Goal: Task Accomplishment & Management: Manage account settings

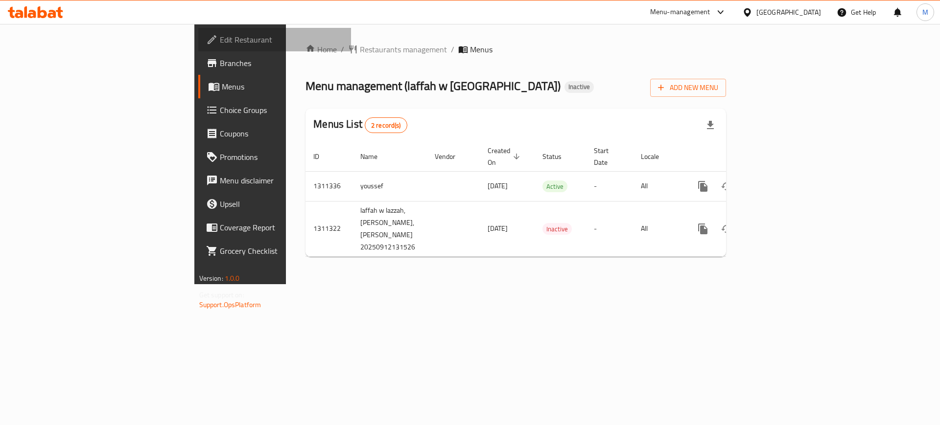
click at [220, 35] on span "Edit Restaurant" at bounding box center [282, 40] width 124 height 12
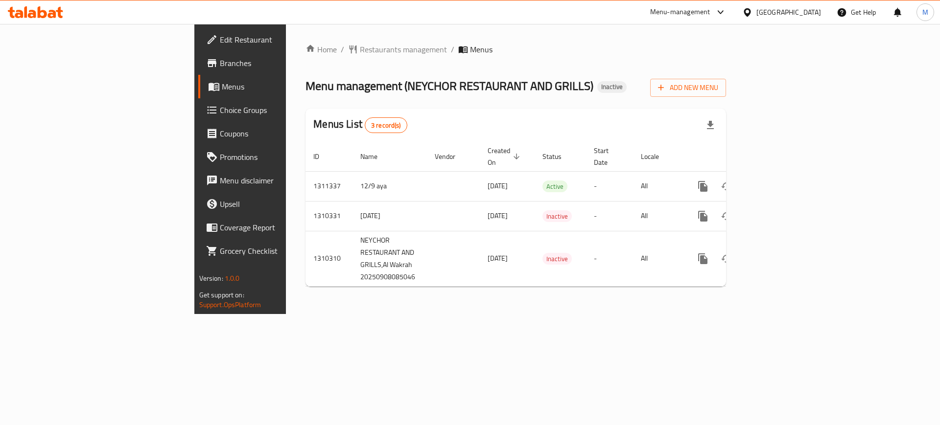
click at [662, 314] on div "Home / Restaurants management / Menus Menu management ( NEYCHOR RESTAURANT AND …" at bounding box center [516, 169] width 460 height 290
click at [658, 314] on div "Home / Restaurants management / Menus Menu management ( NEYCHOR RESTAURANT AND …" at bounding box center [516, 169] width 460 height 290
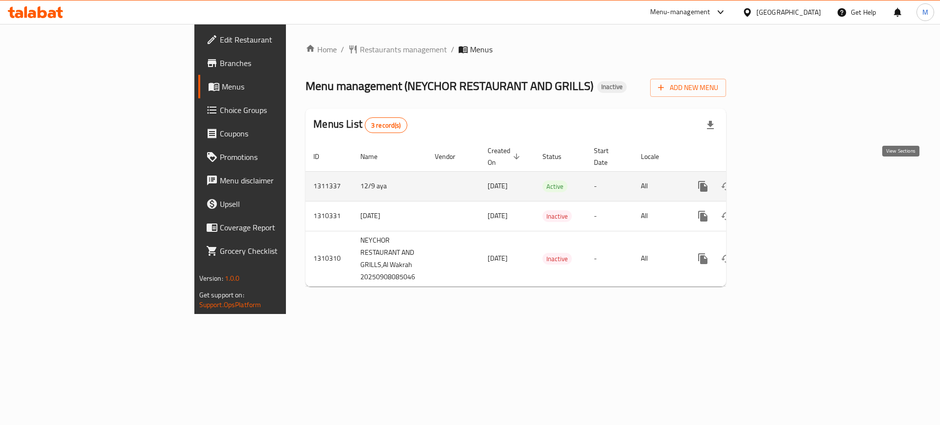
click at [785, 175] on link "enhanced table" at bounding box center [773, 186] width 23 height 23
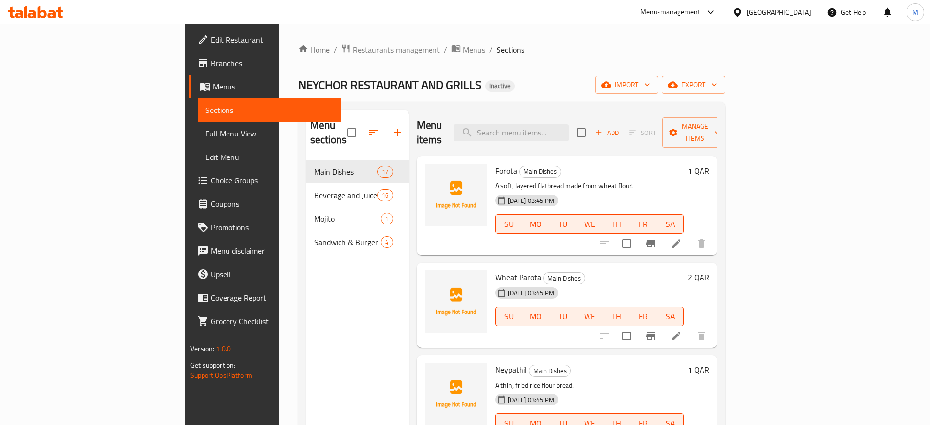
click at [306, 293] on div "Menu sections Main Dishes 17 Beverage and Juice 16 Mojito 1 Sandwich & Burger 4" at bounding box center [357, 322] width 103 height 425
click at [463, 44] on span "Menus" at bounding box center [474, 50] width 23 height 12
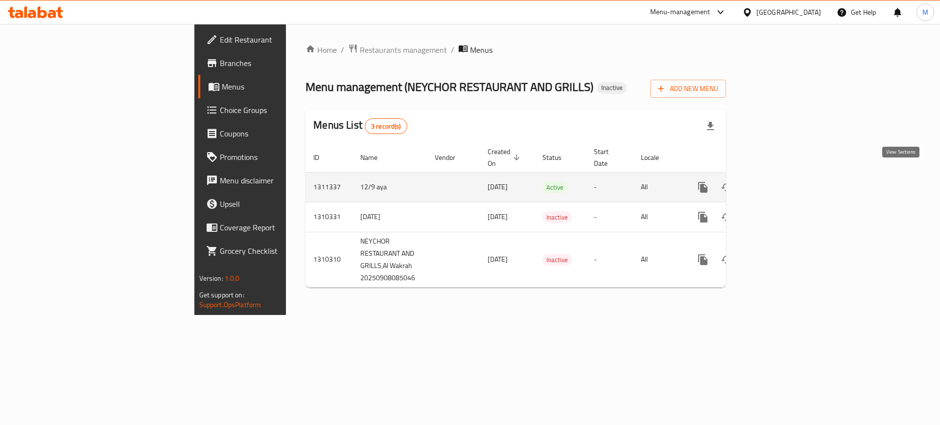
click at [779, 182] on icon "enhanced table" at bounding box center [773, 188] width 12 height 12
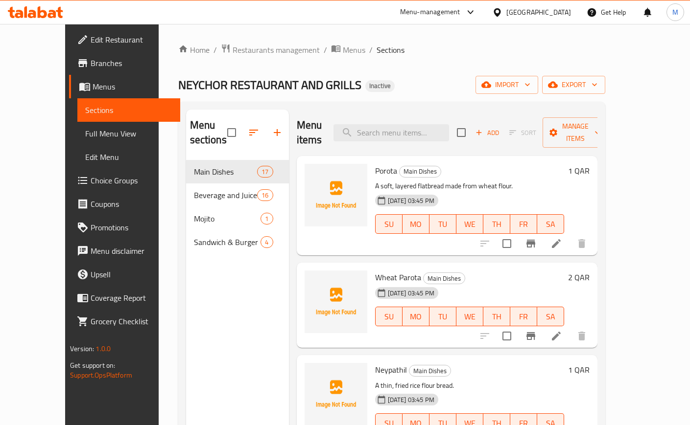
click at [375, 163] on span "Porota" at bounding box center [386, 170] width 22 height 15
copy h6 "Porota"
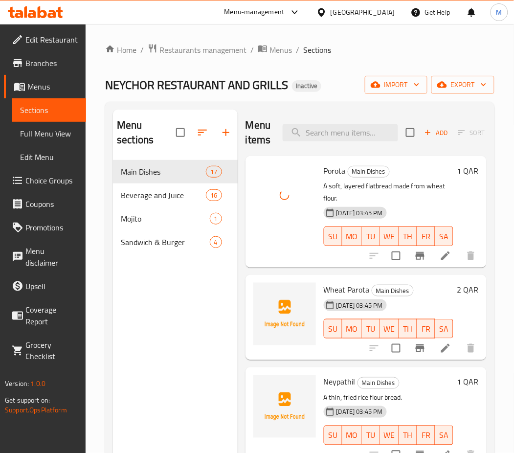
click at [331, 290] on span "Wheat Parota" at bounding box center [347, 289] width 46 height 15
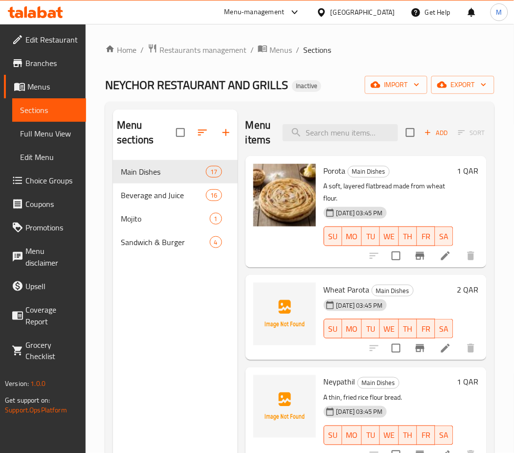
click at [458, 297] on h6 "2 QAR" at bounding box center [469, 290] width 22 height 14
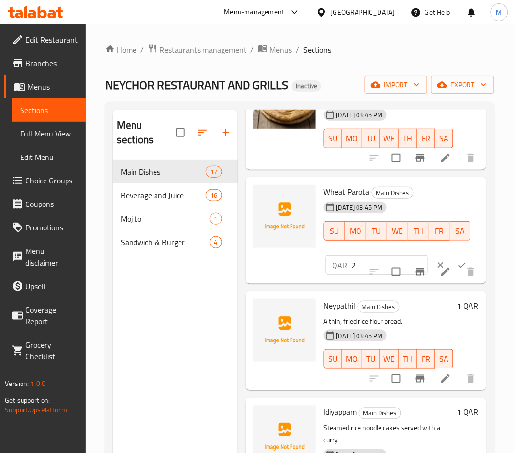
scroll to position [98, 0]
click at [339, 312] on span "Neypathil" at bounding box center [340, 305] width 32 height 15
copy h6 "Neypathil"
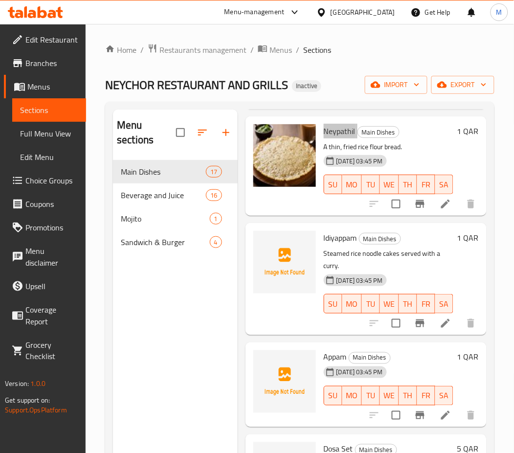
scroll to position [272, 0]
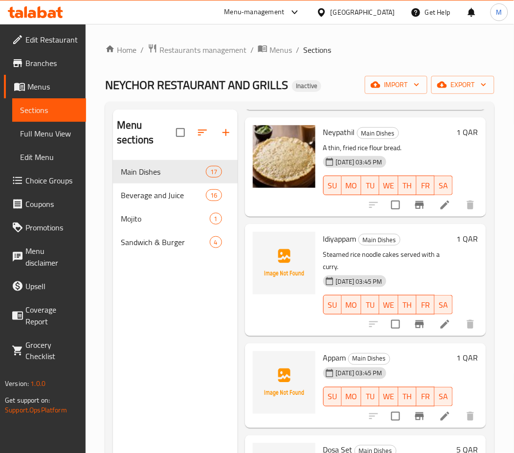
click at [337, 246] on span "Idiyappam" at bounding box center [340, 239] width 33 height 15
copy h6 "Idiyappam"
click at [418, 266] on p "Steamed rice noodle cakes served with a curry." at bounding box center [389, 261] width 130 height 24
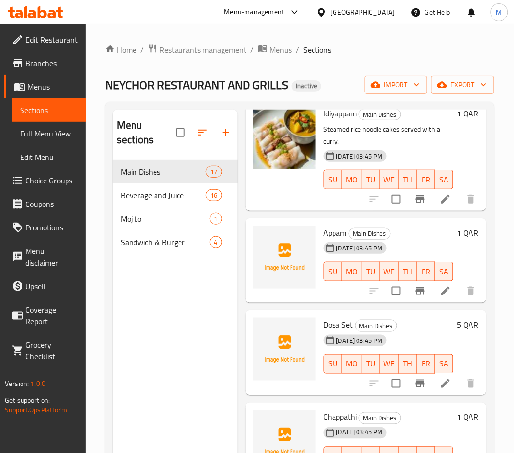
scroll to position [409, 0]
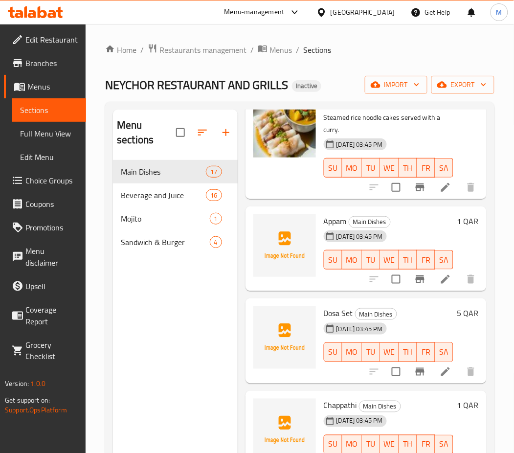
click at [342, 229] on span "Appam" at bounding box center [335, 221] width 23 height 15
copy h6 "Appam"
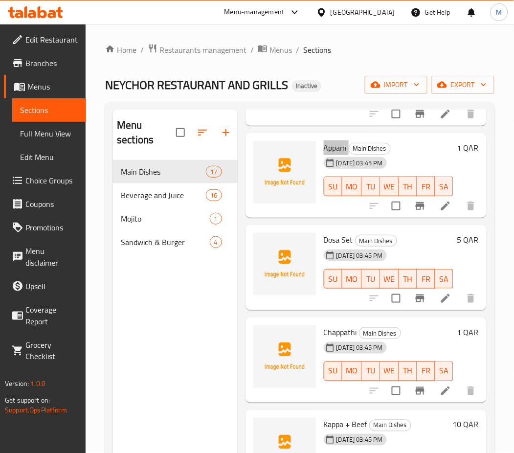
scroll to position [483, 0]
click at [333, 247] on span "Dosa Set" at bounding box center [338, 239] width 29 height 15
copy h6 "Dosa Set"
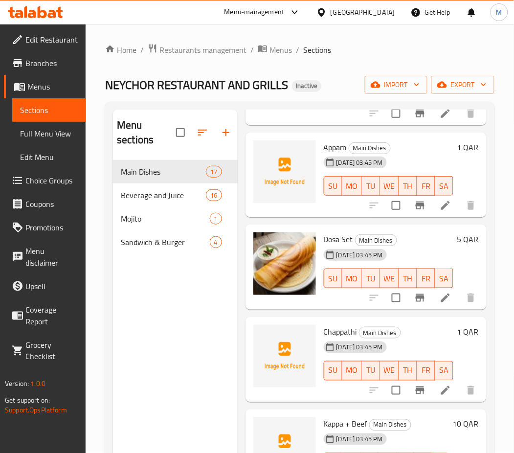
click at [441, 280] on div "[DATE] 03:45 PM SU MO TU WE TH FR SA" at bounding box center [389, 271] width 138 height 53
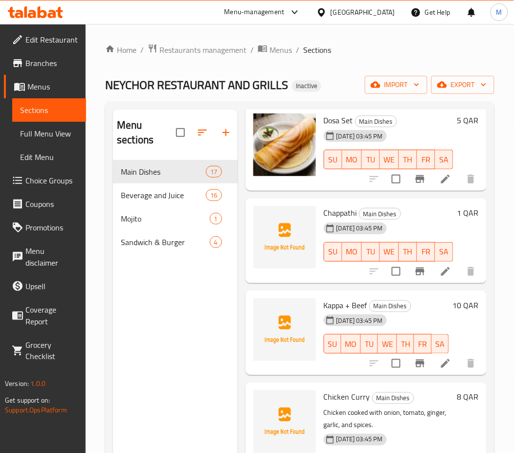
scroll to position [602, 0]
click at [414, 219] on h6 "Chappathi Main Dishes" at bounding box center [389, 213] width 130 height 14
click at [334, 220] on span "Chappathi" at bounding box center [340, 212] width 33 height 15
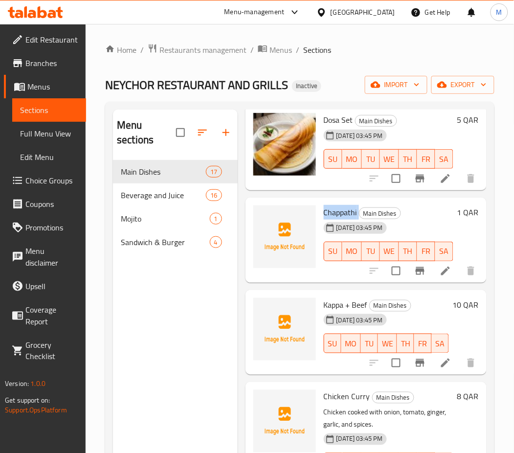
copy h6 "Chappathi"
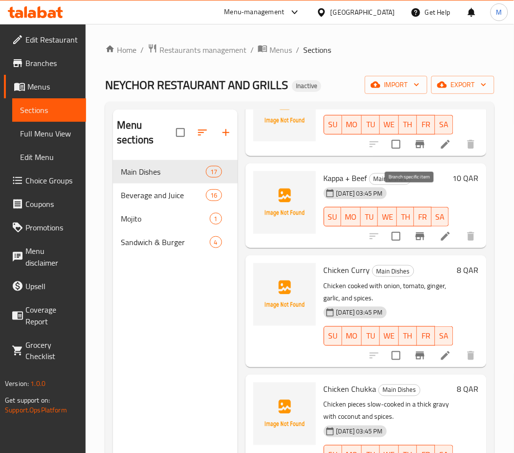
scroll to position [730, 0]
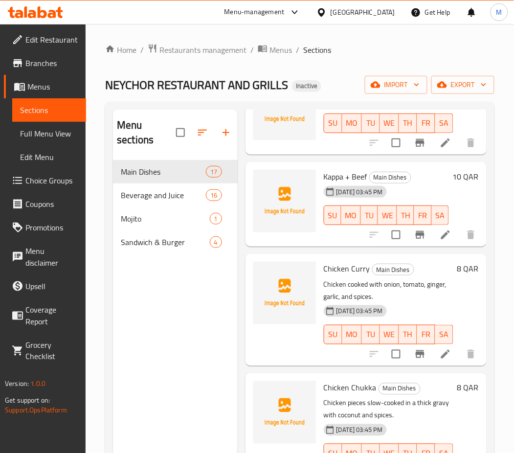
click at [339, 184] on span "Kappa + Beef" at bounding box center [346, 176] width 44 height 15
copy span "Kappa"
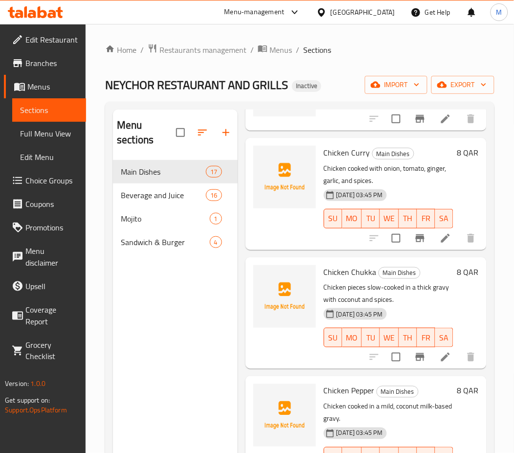
scroll to position [848, 0]
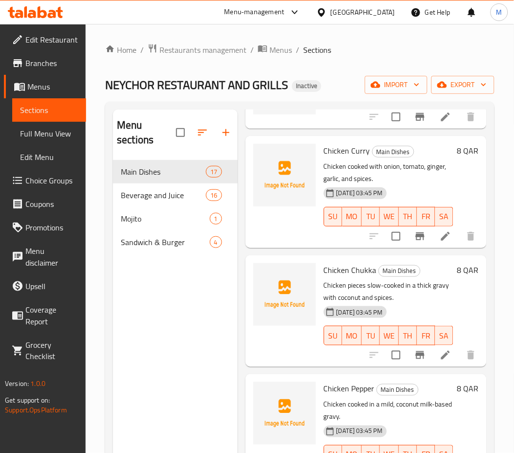
click at [351, 185] on p "Chicken cooked with onion, tomato, ginger, garlic, and spices." at bounding box center [389, 173] width 130 height 24
click at [334, 158] on span "Chicken Curry" at bounding box center [347, 150] width 46 height 15
copy h6 "Chicken Curry"
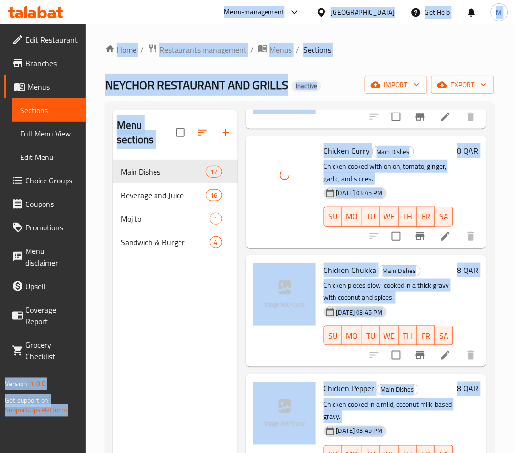
click at [425, 185] on p "Chicken cooked with onion, tomato, ginger, garlic, and spices." at bounding box center [389, 173] width 130 height 24
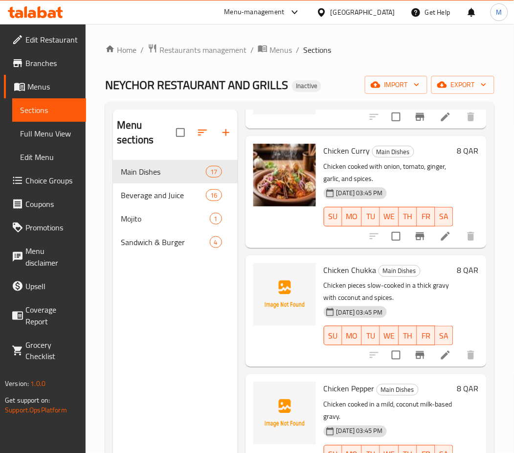
click at [285, 244] on div at bounding box center [285, 192] width 70 height 104
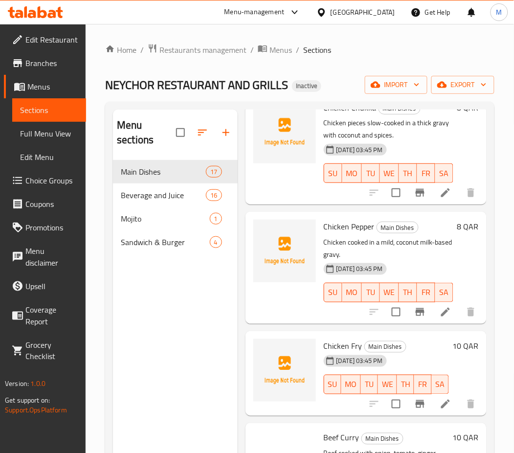
scroll to position [1013, 0]
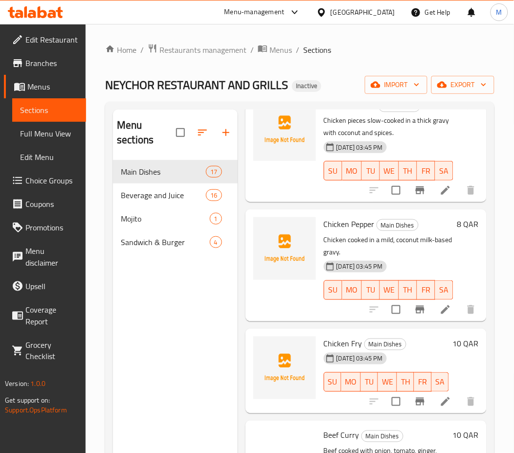
click at [346, 113] on span "Chicken Chukka" at bounding box center [350, 105] width 53 height 15
copy h6 "Chicken Chukka"
click at [350, 232] on span "Chicken Pepper" at bounding box center [349, 224] width 51 height 15
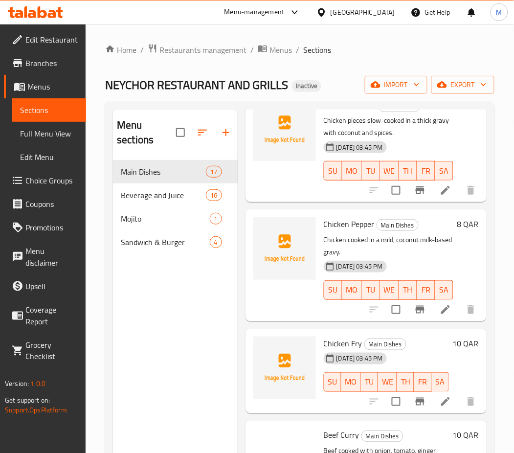
click at [359, 232] on span "Chicken Pepper" at bounding box center [349, 224] width 51 height 15
copy h6 "Pepper"
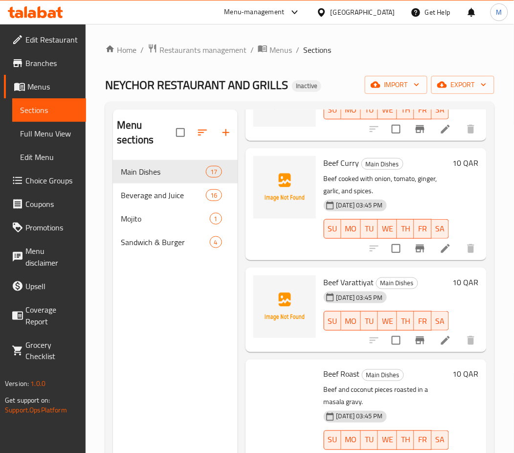
scroll to position [1285, 0]
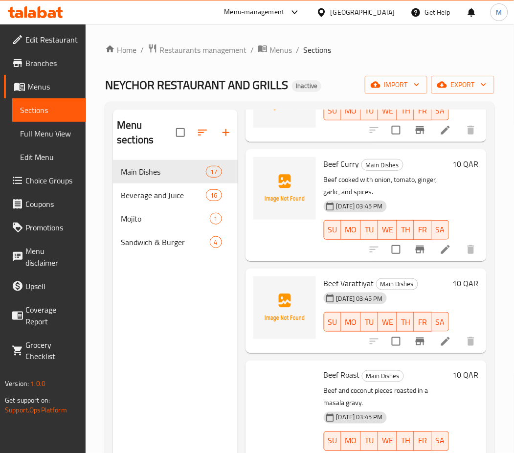
click at [357, 79] on span "Chicken Fry" at bounding box center [343, 72] width 39 height 15
click at [348, 171] on span "Beef Curry" at bounding box center [342, 164] width 36 height 15
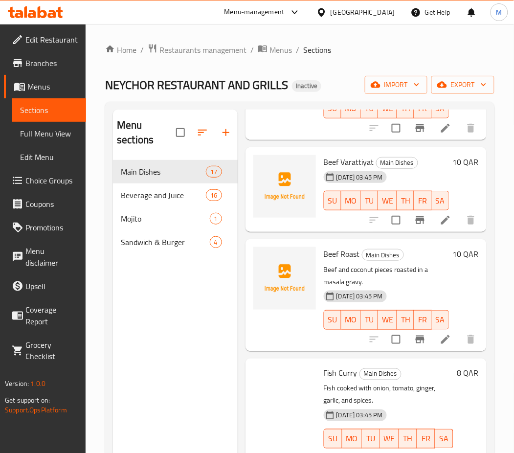
scroll to position [1412, 0]
click at [343, 169] on span "Beef Varattiyat" at bounding box center [349, 162] width 50 height 15
click at [433, 169] on h6 "Beef Varattiyat Main Dishes" at bounding box center [386, 162] width 125 height 14
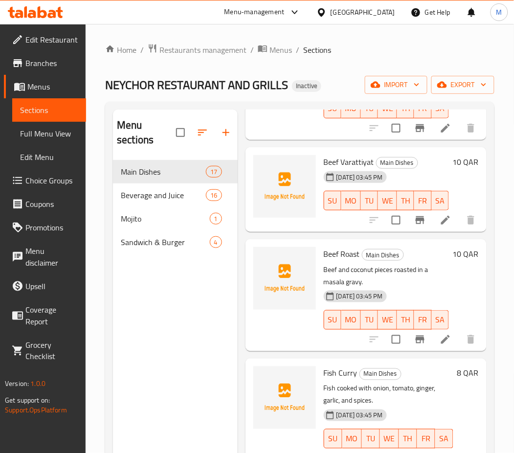
click at [346, 261] on span "Beef Roast" at bounding box center [342, 254] width 36 height 15
click at [345, 366] on span "Fish Curry" at bounding box center [341, 373] width 34 height 15
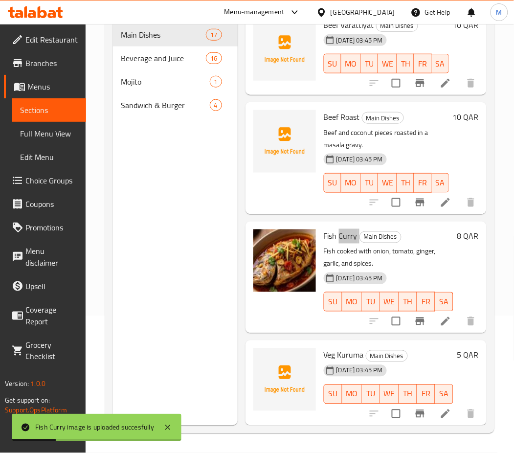
scroll to position [137, 0]
click at [342, 348] on span "Veg Kuruma" at bounding box center [344, 355] width 40 height 15
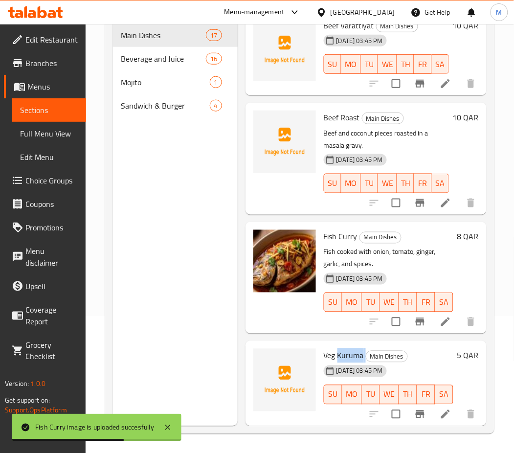
click at [342, 348] on span "Veg Kuruma" at bounding box center [344, 355] width 40 height 15
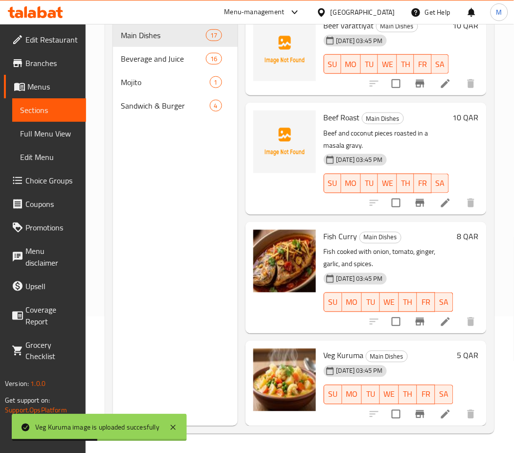
click at [183, 380] on div "Menu sections Main Dishes 17 Beverage and Juice 16 Mojito 1 Sandwich & Burger 4" at bounding box center [175, 199] width 125 height 453
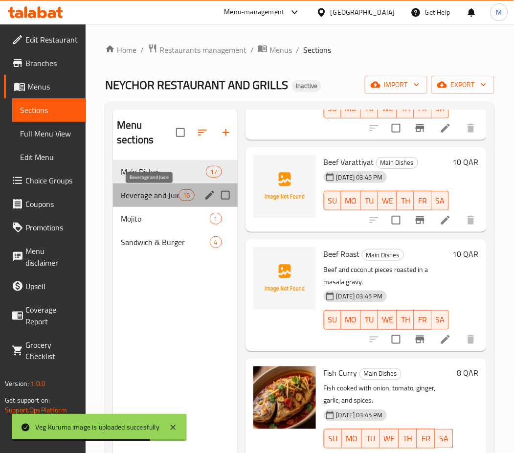
click at [177, 193] on span "Beverage and Juice" at bounding box center [150, 195] width 58 height 12
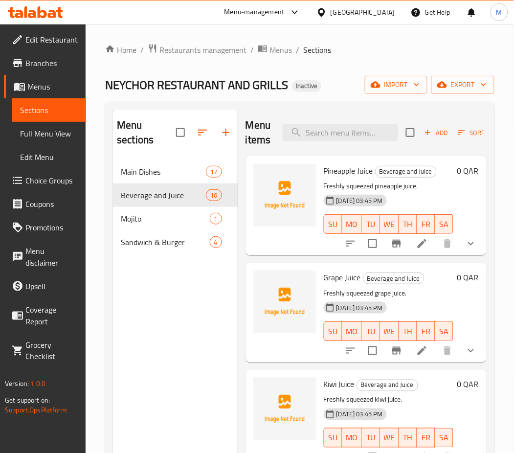
scroll to position [0, 0]
click at [346, 171] on span "Pineapple Juice" at bounding box center [348, 170] width 49 height 15
click at [405, 195] on div "[DATE] 03:45 PM SU MO TU WE TH FR SA" at bounding box center [389, 216] width 138 height 53
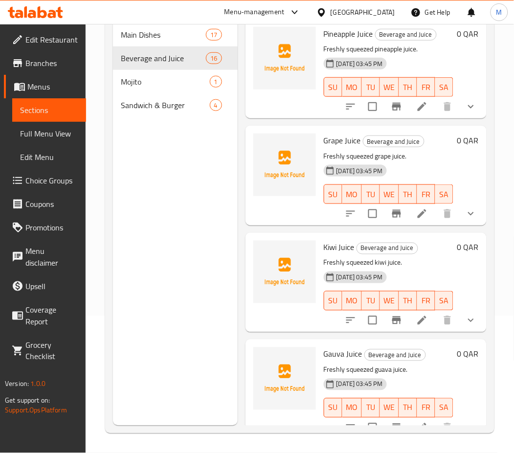
scroll to position [0, 0]
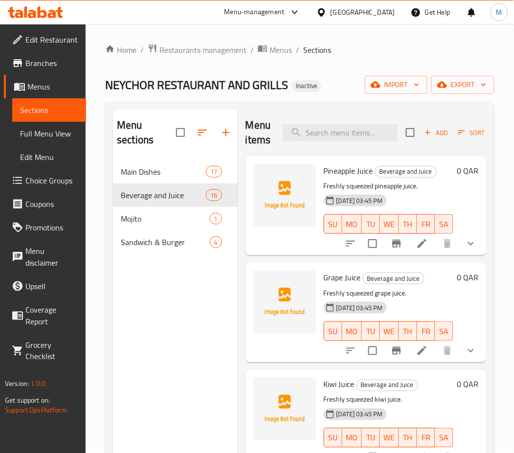
click at [335, 285] on span "Grape Juice" at bounding box center [342, 277] width 37 height 15
click at [334, 392] on span "Kiwi Juice" at bounding box center [339, 384] width 31 height 15
click at [340, 175] on span "Pineapple Juice" at bounding box center [348, 170] width 49 height 15
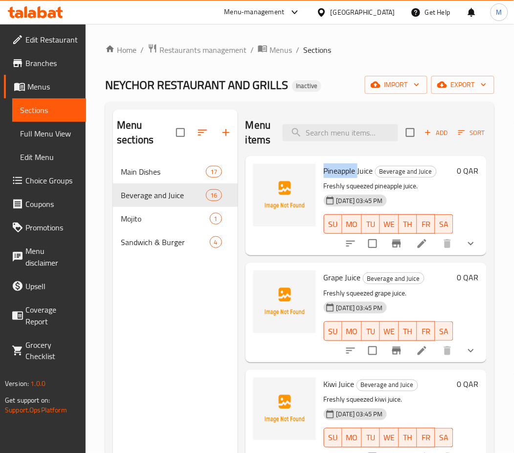
click at [340, 175] on span "Pineapple Juice" at bounding box center [348, 170] width 49 height 15
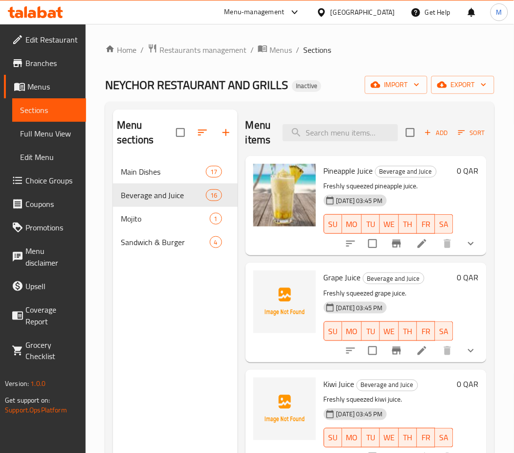
click at [330, 285] on span "Grape Juice" at bounding box center [342, 277] width 37 height 15
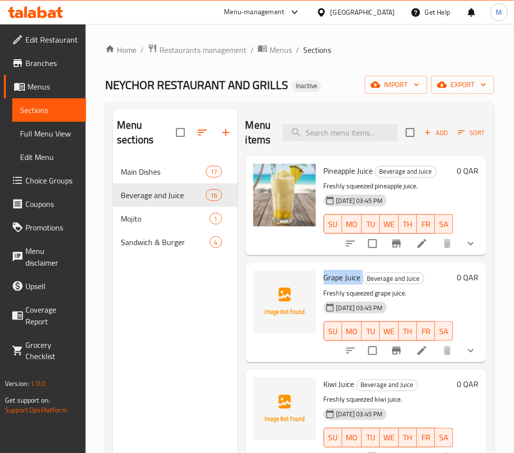
click at [336, 285] on span "Grape Juice" at bounding box center [342, 277] width 37 height 15
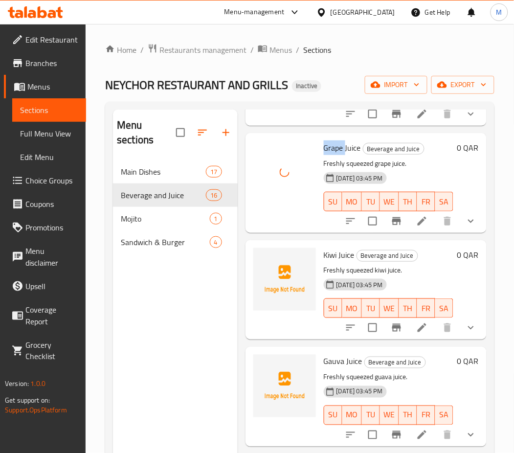
scroll to position [159, 0]
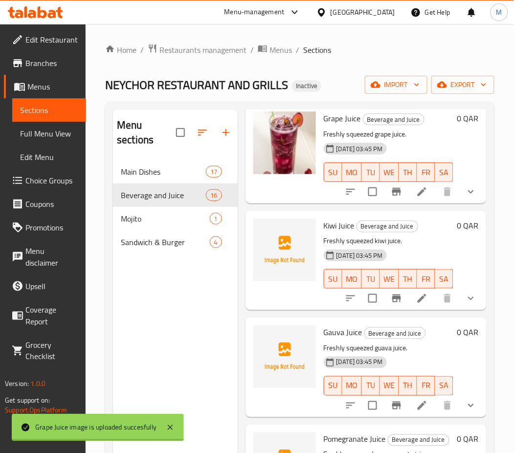
click at [326, 233] on span "Kiwi Juice" at bounding box center [339, 225] width 31 height 15
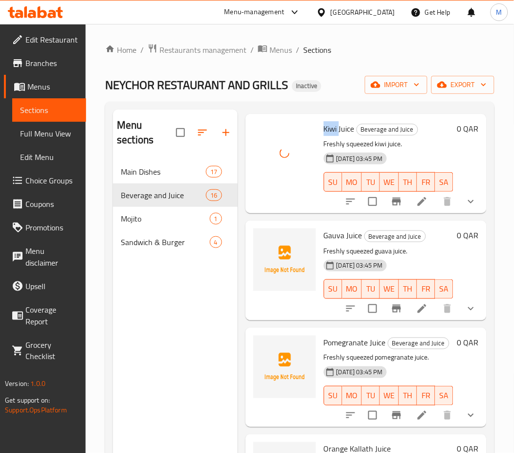
scroll to position [287, 0]
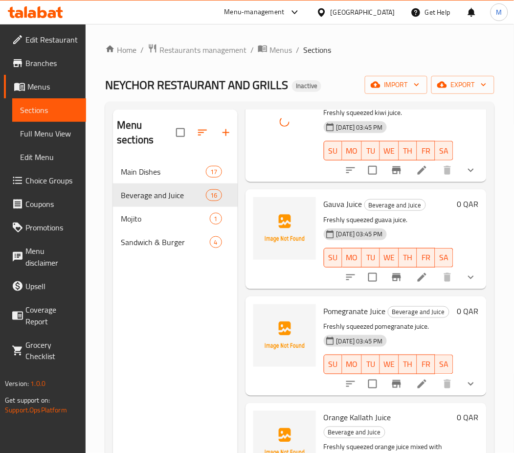
click at [332, 211] on span "Gauva Juice" at bounding box center [343, 204] width 39 height 15
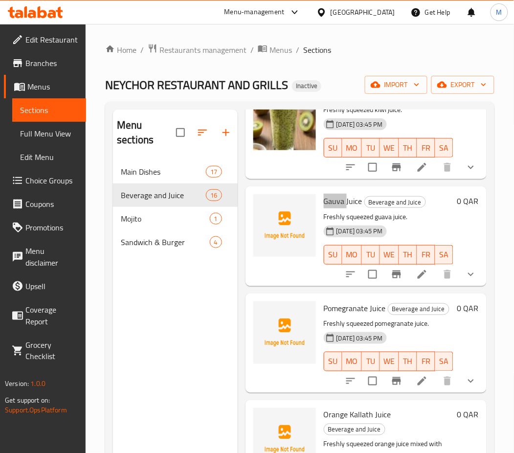
scroll to position [291, 0]
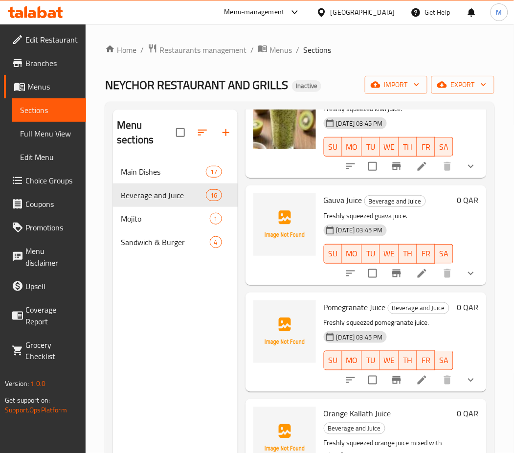
click at [454, 222] on p "Freshly squeezed guava juice." at bounding box center [389, 216] width 130 height 12
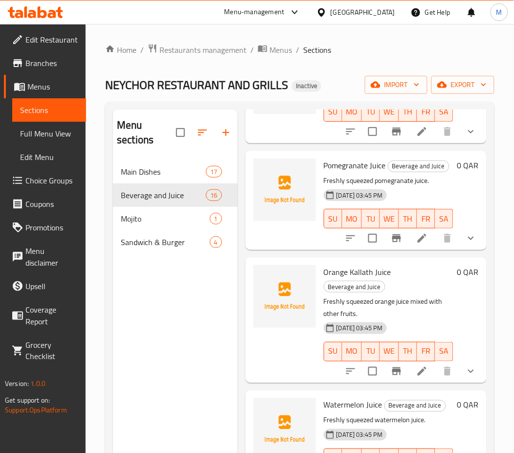
scroll to position [438, 0]
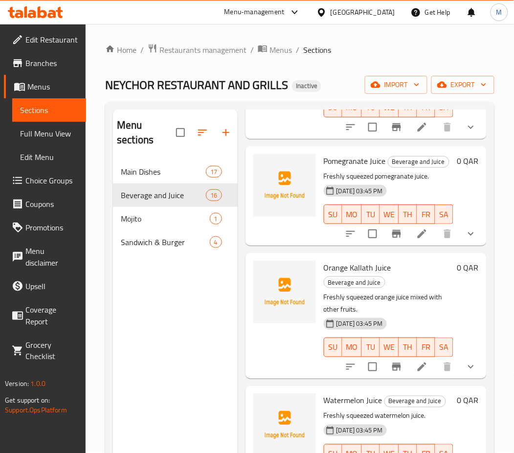
click at [350, 168] on span "Pomegranate Juice" at bounding box center [355, 161] width 62 height 15
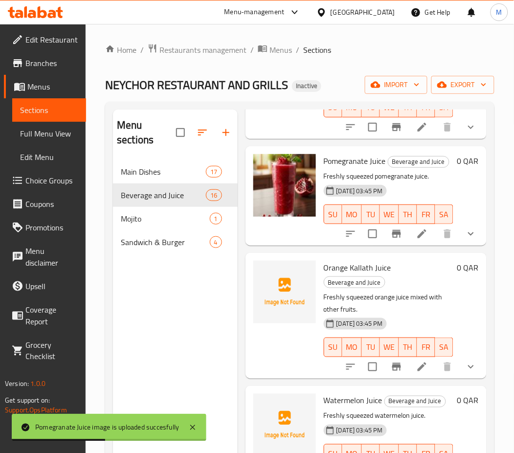
click at [350, 323] on div "Orange Kallath Juice Beverage and Juice Freshly squeezed orange juice mixed wit…" at bounding box center [366, 315] width 241 height 125
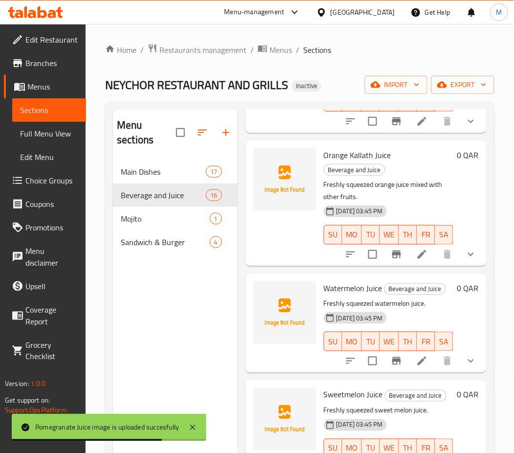
click at [335, 163] on span "Orange Kallath Juice" at bounding box center [358, 155] width 68 height 15
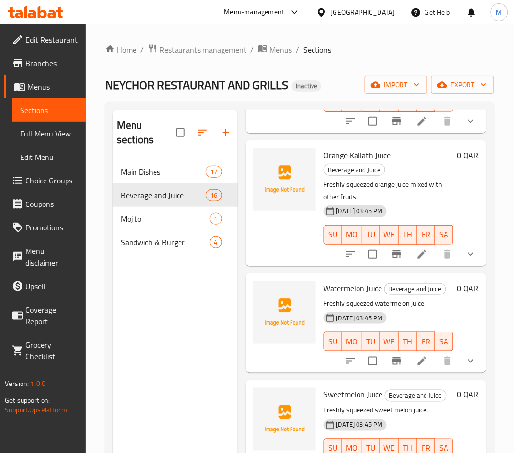
click at [363, 163] on span "Orange Kallath Juice" at bounding box center [358, 155] width 68 height 15
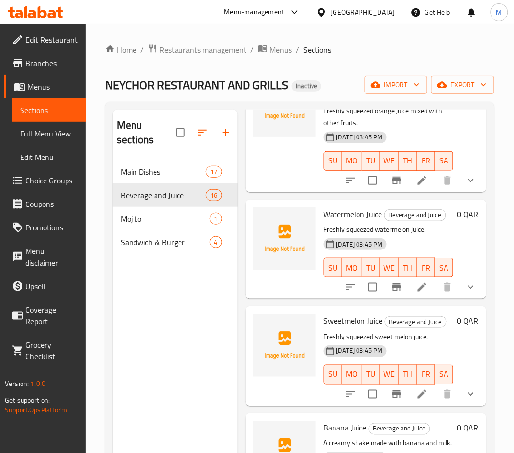
scroll to position [625, 0]
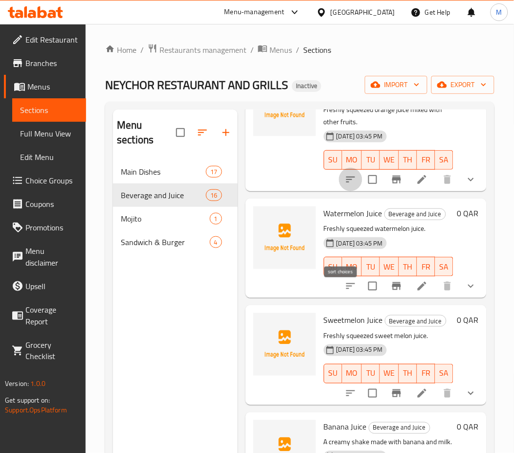
click at [345, 186] on icon "sort-choices" at bounding box center [351, 180] width 12 height 12
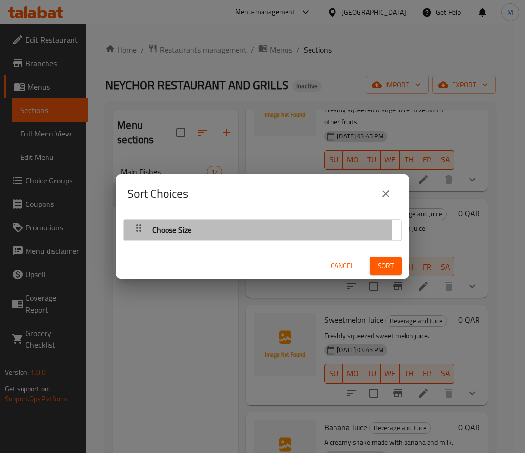
click at [177, 232] on span "Choose Size" at bounding box center [171, 230] width 39 height 15
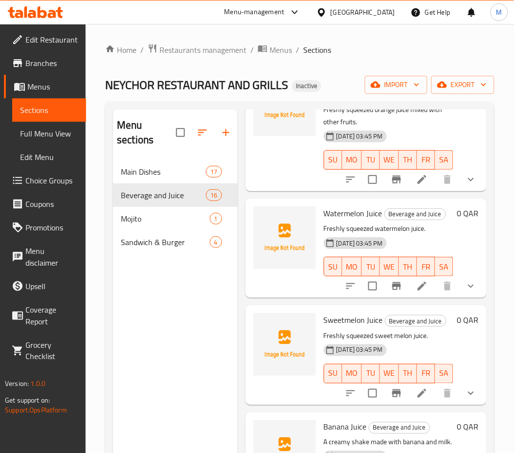
click at [334, 221] on span "Watermelon Juice" at bounding box center [353, 213] width 59 height 15
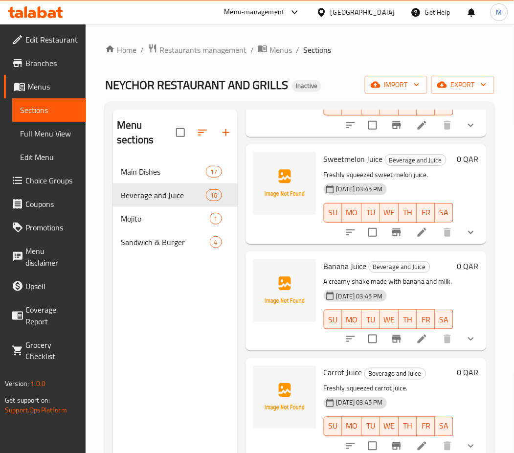
scroll to position [786, 0]
click at [344, 167] on span "Sweetmelon Juice" at bounding box center [353, 159] width 59 height 15
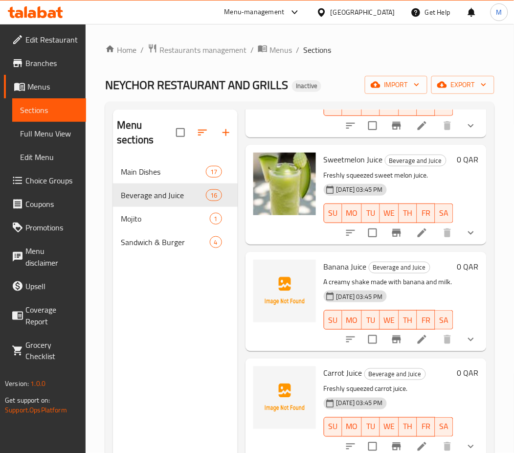
click at [342, 274] on span "Banana Juice" at bounding box center [345, 266] width 43 height 15
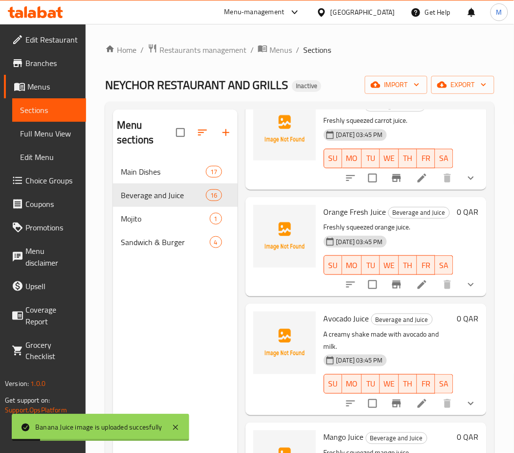
scroll to position [1072, 0]
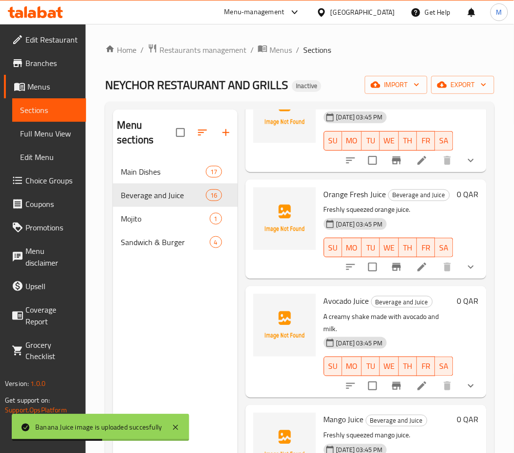
click at [337, 94] on span "Carrot Juice" at bounding box center [343, 87] width 39 height 15
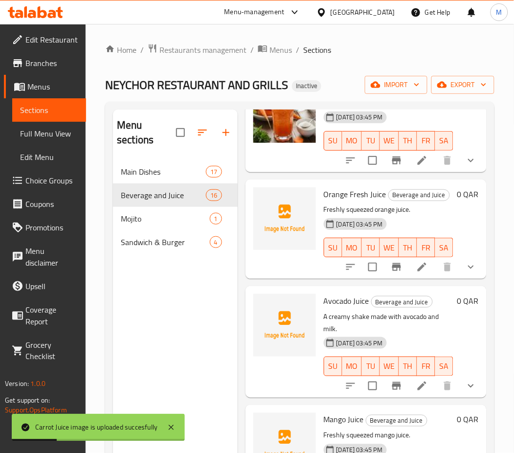
click at [336, 202] on span "Orange Fresh Juice" at bounding box center [355, 194] width 63 height 15
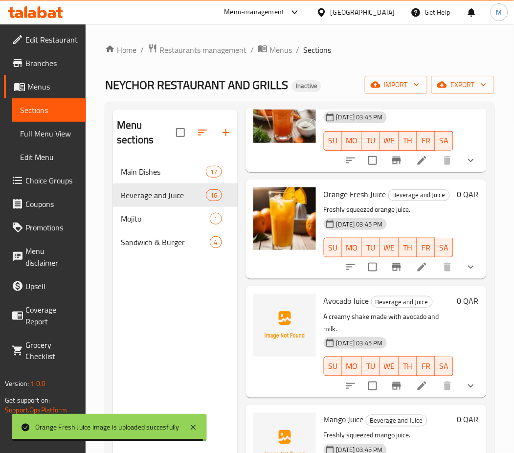
click at [451, 216] on p "Freshly squeezed orange juice." at bounding box center [389, 210] width 130 height 12
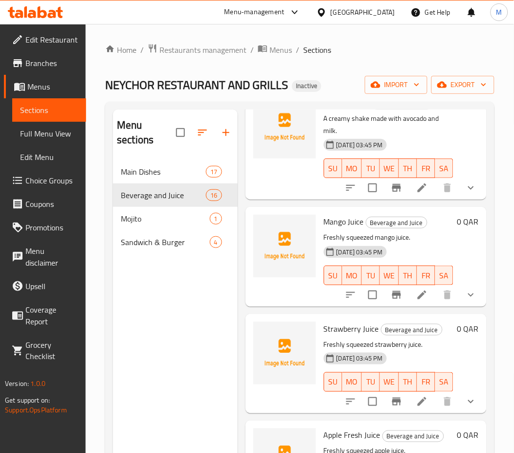
scroll to position [1271, 0]
click at [339, 137] on p "A creamy shake made with avocado and milk." at bounding box center [389, 124] width 130 height 24
click at [329, 110] on span "Avocado Juice" at bounding box center [347, 102] width 46 height 15
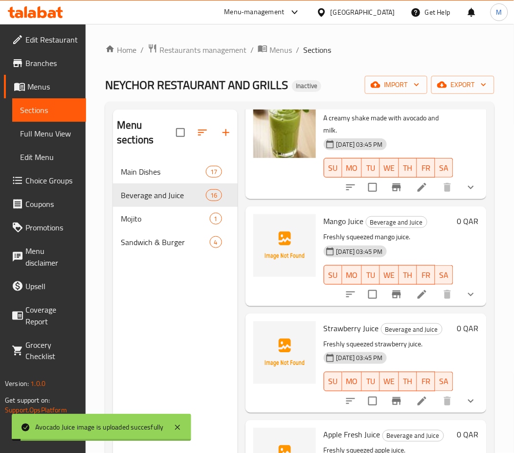
click at [329, 229] on span "Mango Juice" at bounding box center [344, 221] width 40 height 15
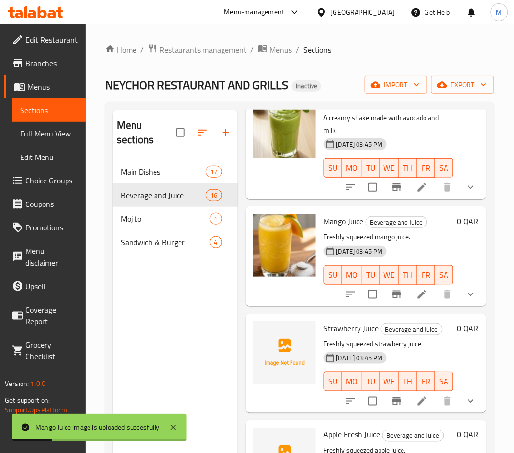
click at [212, 384] on div "Menu sections Main Dishes 17 Beverage and Juice 16 Mojito 1 Sandwich & Burger 4" at bounding box center [175, 336] width 125 height 453
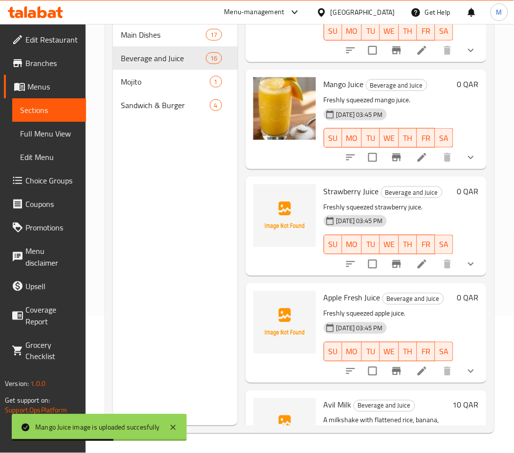
click at [339, 199] on span "Strawberry Juice" at bounding box center [351, 191] width 55 height 15
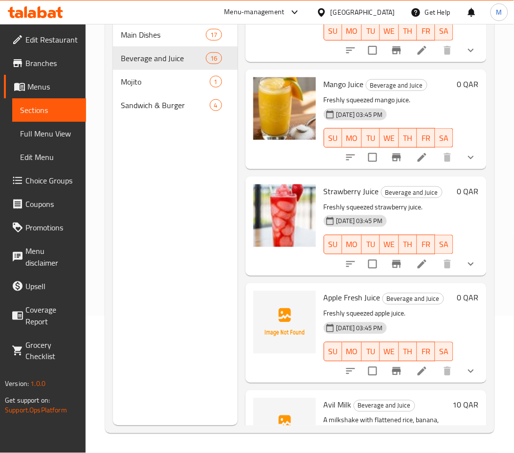
click at [155, 255] on div "Menu sections Main Dishes 17 Beverage and Juice 16 Mojito 1 Sandwich & Burger 4" at bounding box center [175, 199] width 125 height 453
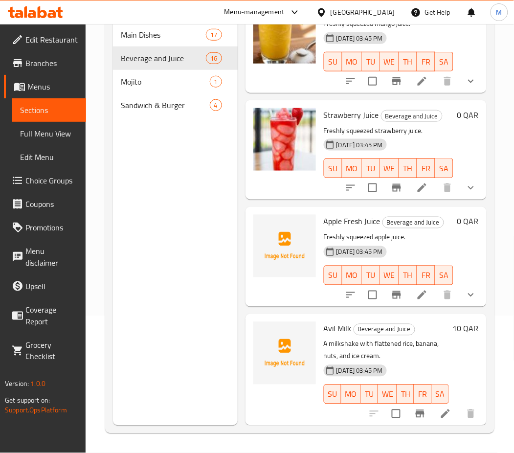
click at [331, 214] on span "Apple Fresh Juice" at bounding box center [352, 221] width 57 height 15
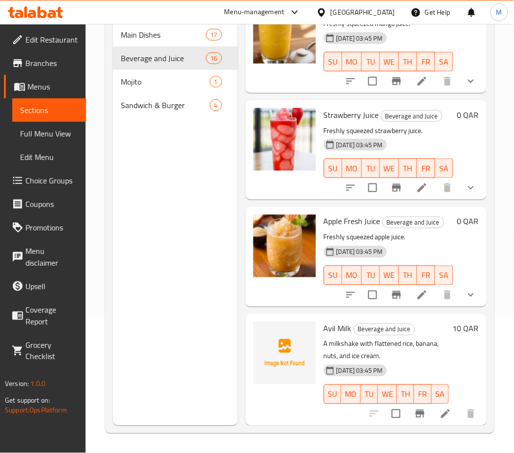
click at [328, 322] on span "Avil Milk" at bounding box center [338, 329] width 28 height 15
click at [244, 262] on div "Menu items Add Sort Manage items Pineapple Juice Beverage and Juice Freshly squ…" at bounding box center [362, 199] width 249 height 453
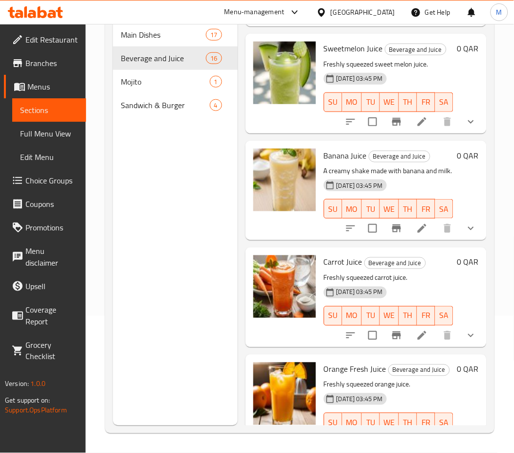
scroll to position [0, 0]
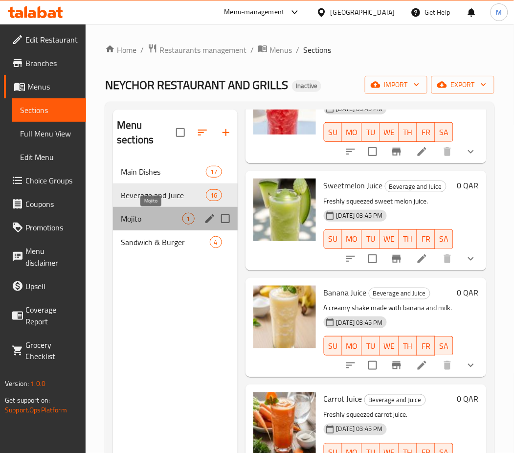
click at [159, 214] on span "Mojito" at bounding box center [151, 219] width 61 height 12
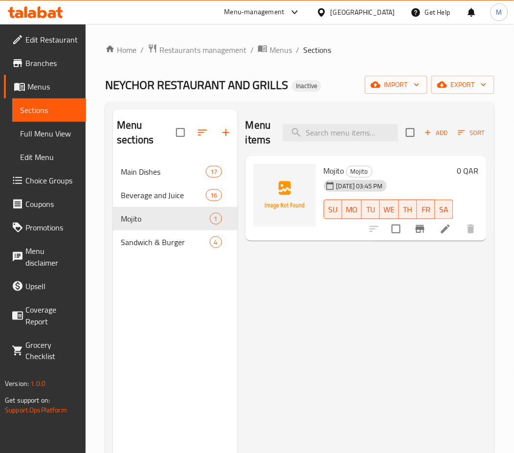
click at [335, 170] on span "Mojito" at bounding box center [334, 170] width 21 height 15
click at [152, 230] on div "Mojito 1" at bounding box center [175, 218] width 125 height 23
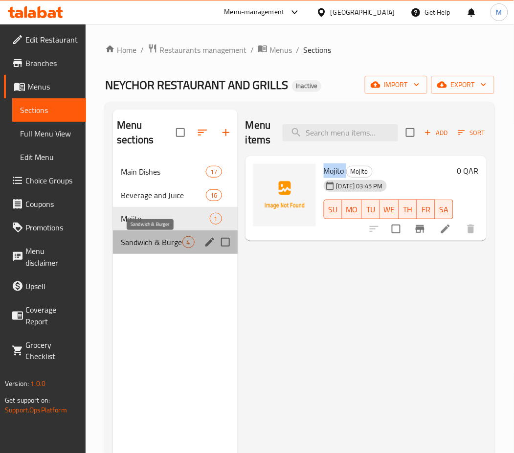
click at [159, 238] on span "Sandwich & Burger" at bounding box center [151, 242] width 61 height 12
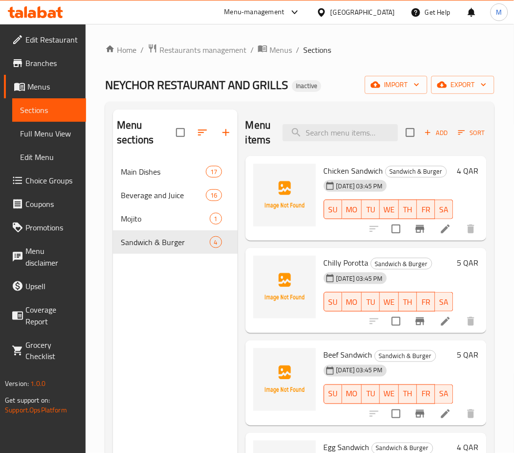
click at [331, 171] on span "Chicken Sandwich" at bounding box center [354, 170] width 60 height 15
click at [364, 239] on div at bounding box center [423, 228] width 120 height 23
click at [364, 241] on div at bounding box center [423, 228] width 120 height 23
click at [151, 396] on div "Menu sections Main Dishes 17 Beverage and Juice 16 Mojito 1 Sandwich & Burger 4" at bounding box center [175, 336] width 125 height 453
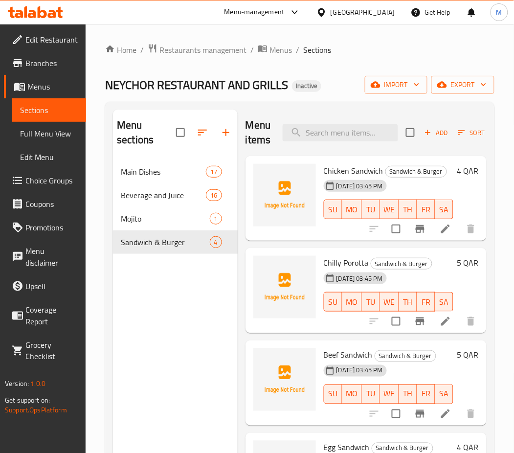
click at [349, 270] on span "Chilly Porotta" at bounding box center [346, 262] width 45 height 15
click at [330, 363] on span "Beef Sandwich" at bounding box center [348, 355] width 49 height 15
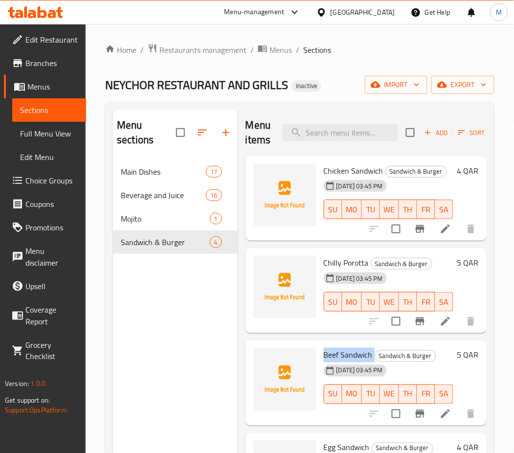
click at [330, 363] on span "Beef Sandwich" at bounding box center [348, 355] width 49 height 15
click at [200, 362] on div "Menu sections Main Dishes 17 Beverage and Juice 16 Mojito 1 Sandwich & Burger 4" at bounding box center [175, 336] width 125 height 453
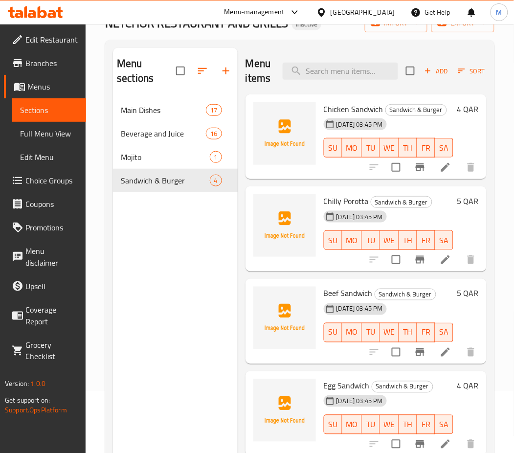
scroll to position [137, 0]
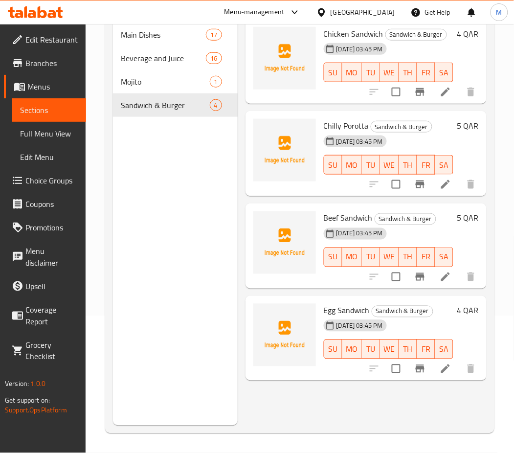
click at [370, 289] on div at bounding box center [423, 276] width 120 height 23
click at [332, 318] on span "Egg Sandwich" at bounding box center [347, 310] width 46 height 15
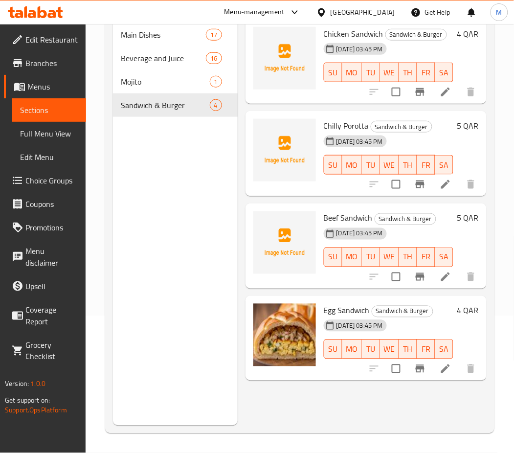
click at [161, 310] on div "Menu sections Main Dishes 17 Beverage and Juice 16 Mojito 1 Sandwich & Burger 4" at bounding box center [175, 199] width 125 height 453
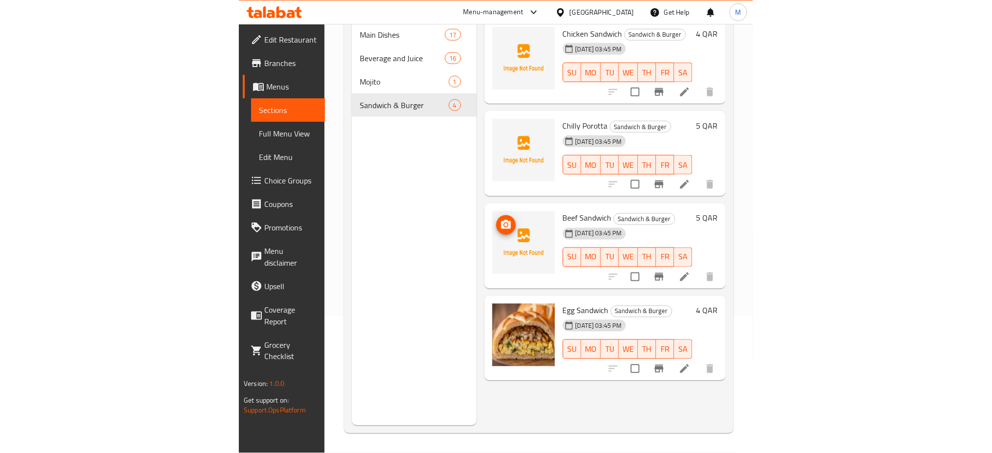
scroll to position [0, 0]
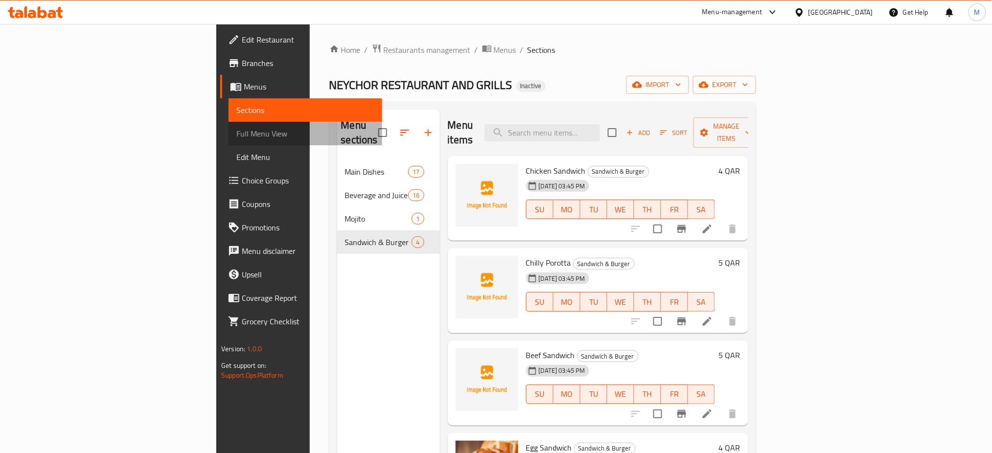
click at [229, 126] on link "Full Menu View" at bounding box center [306, 133] width 154 height 23
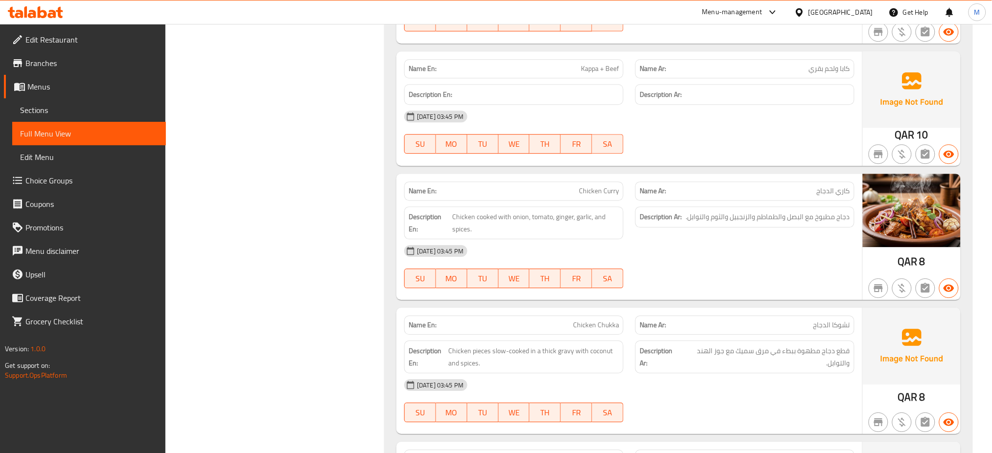
scroll to position [742, 0]
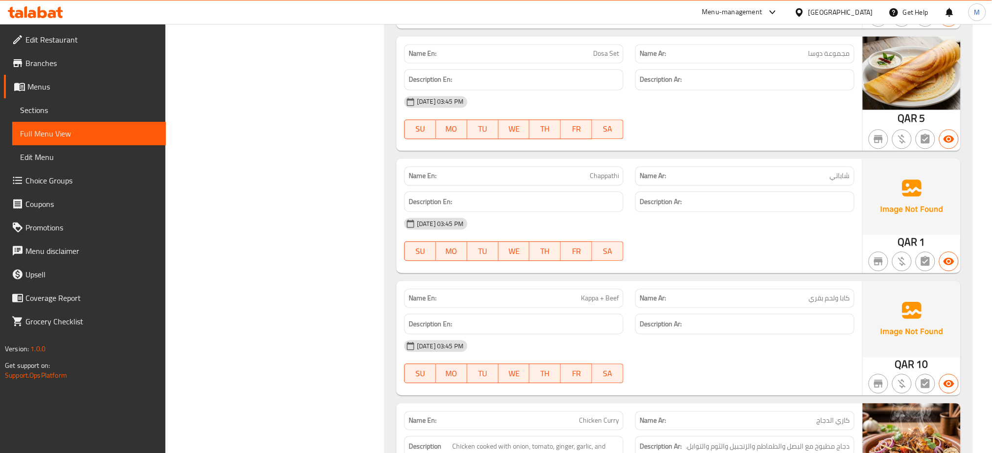
drag, startPoint x: 41, startPoint y: 98, endPoint x: 164, endPoint y: 377, distance: 304.8
click at [41, 98] on link "Sections" at bounding box center [89, 109] width 154 height 23
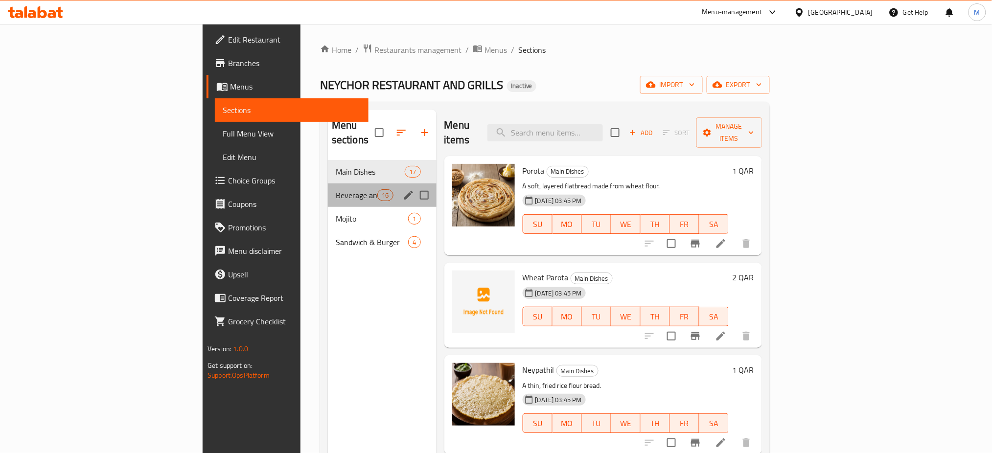
click at [328, 187] on div "Beverage and Juice 16" at bounding box center [382, 195] width 109 height 23
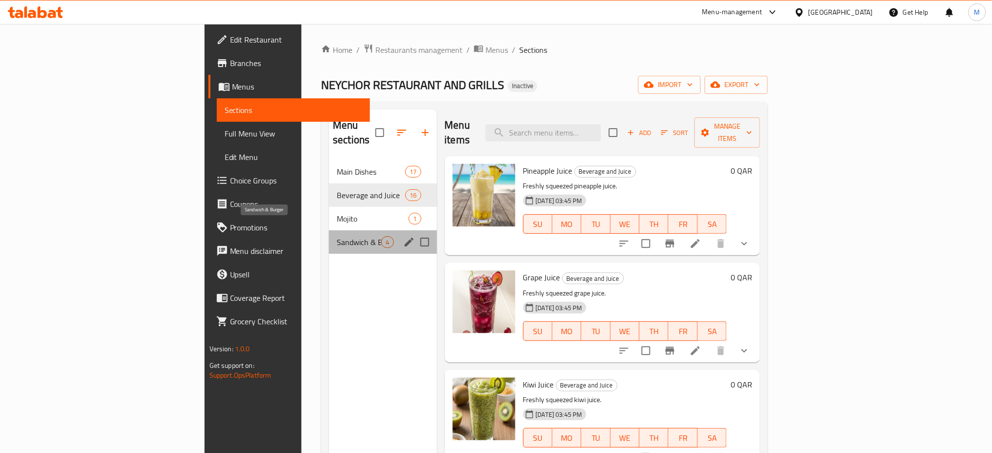
click at [337, 236] on span "Sandwich & Burger" at bounding box center [359, 242] width 45 height 12
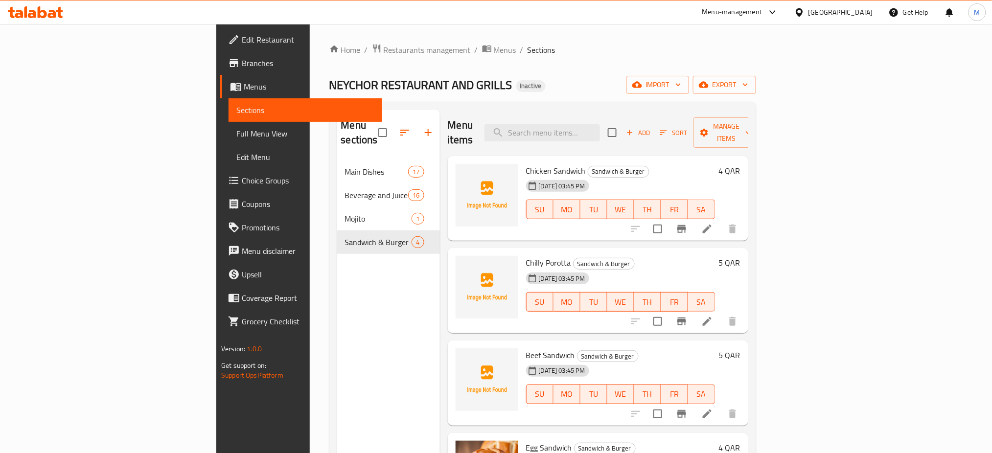
click at [526, 163] on span "Chicken Sandwich" at bounding box center [556, 170] width 60 height 15
click at [526, 348] on span "Beef Sandwich" at bounding box center [550, 355] width 49 height 15
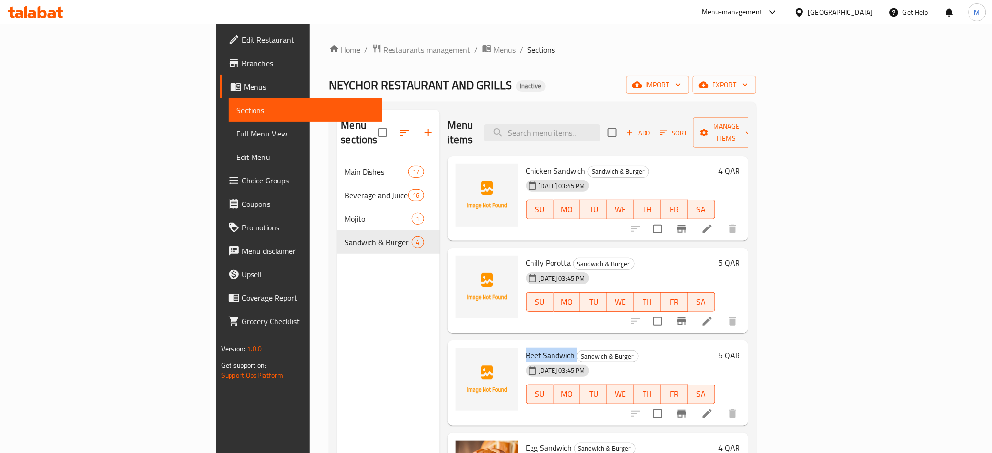
click at [526, 348] on span "Beef Sandwich" at bounding box center [550, 355] width 49 height 15
click at [526, 163] on span "Chicken Sandwich" at bounding box center [556, 170] width 60 height 15
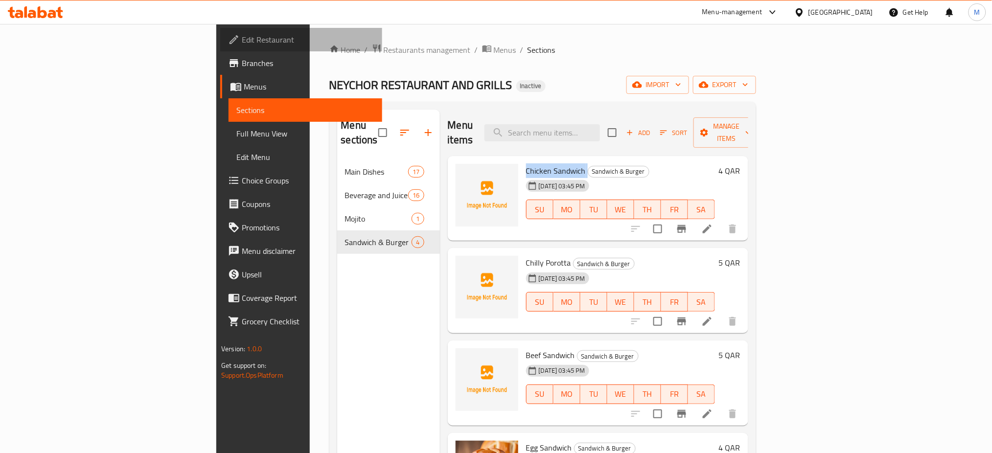
click at [242, 45] on span "Edit Restaurant" at bounding box center [308, 40] width 133 height 12
